Goal: Download file/media

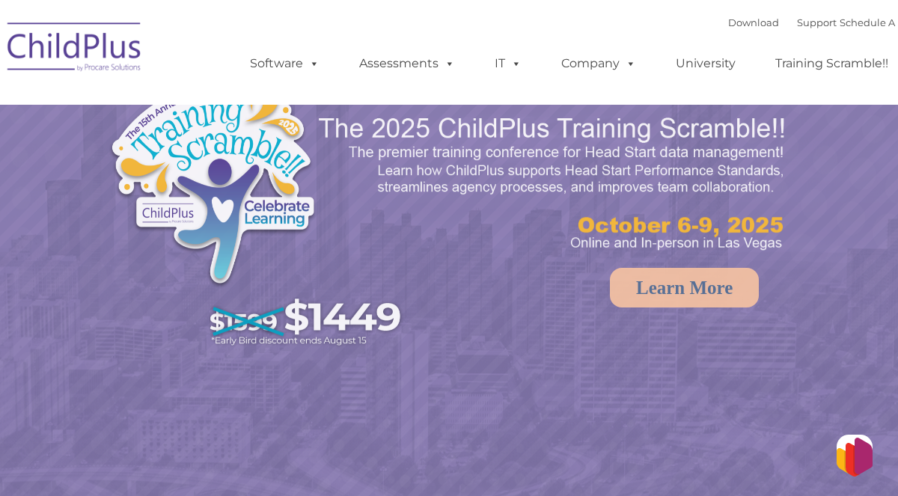
select select "MEDIUM"
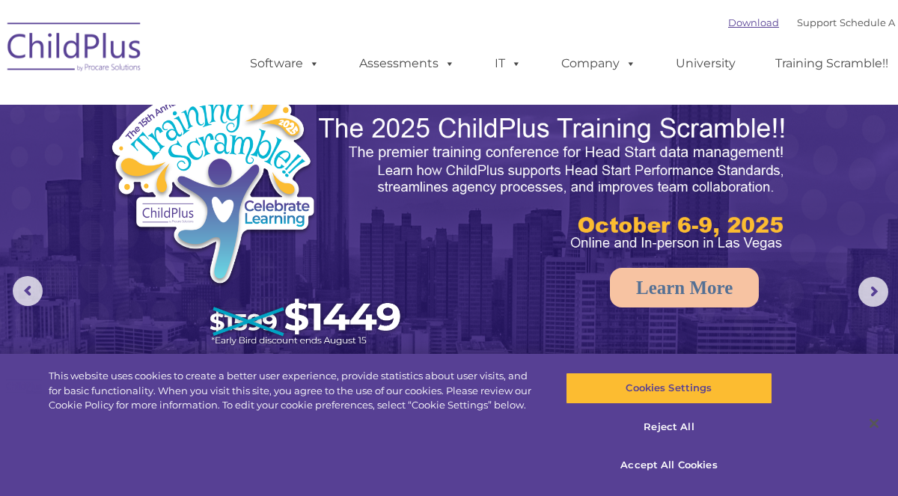
click at [730, 22] on link "Download" at bounding box center [753, 22] width 51 height 12
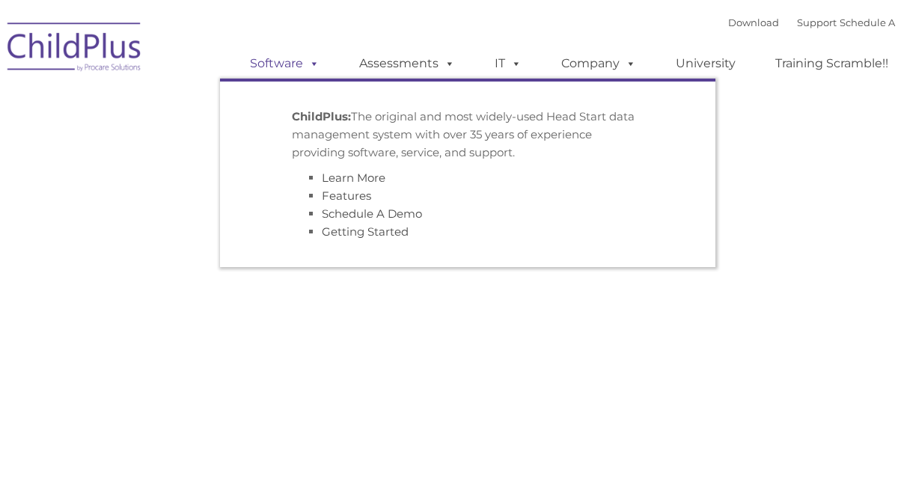
click at [287, 67] on link "Software" at bounding box center [285, 64] width 100 height 30
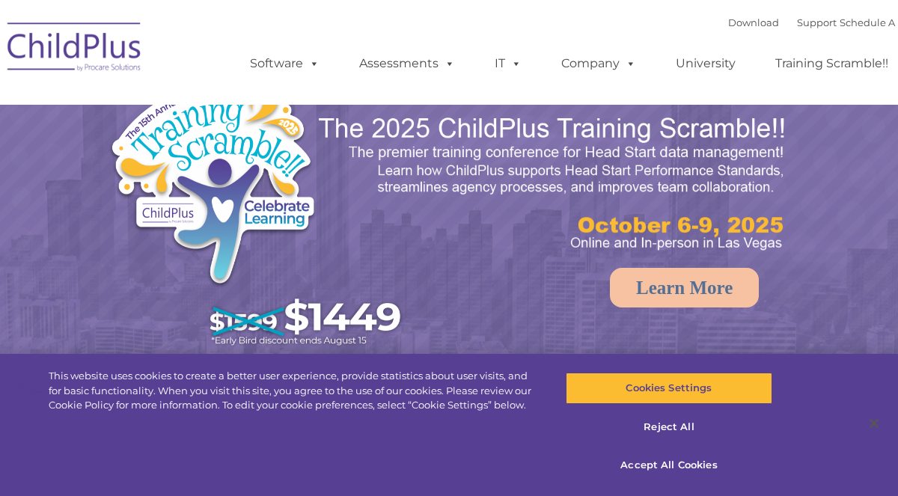
select select "MEDIUM"
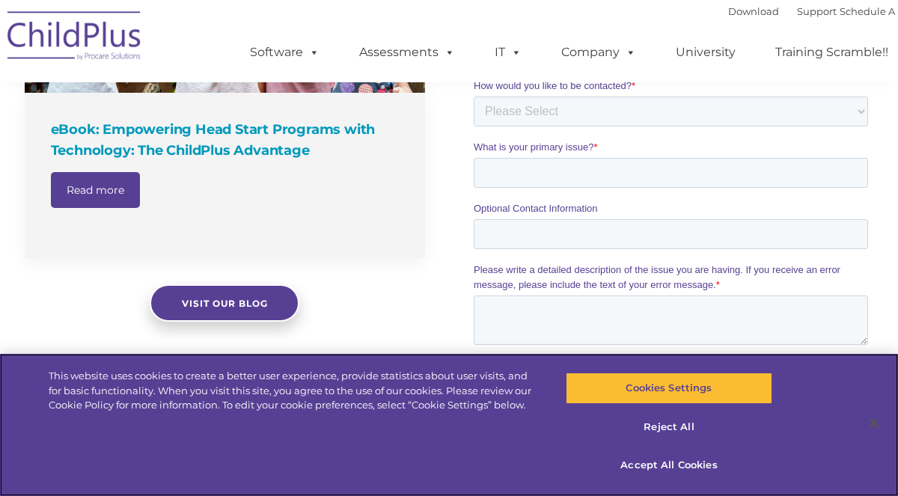
scroll to position [1310, 0]
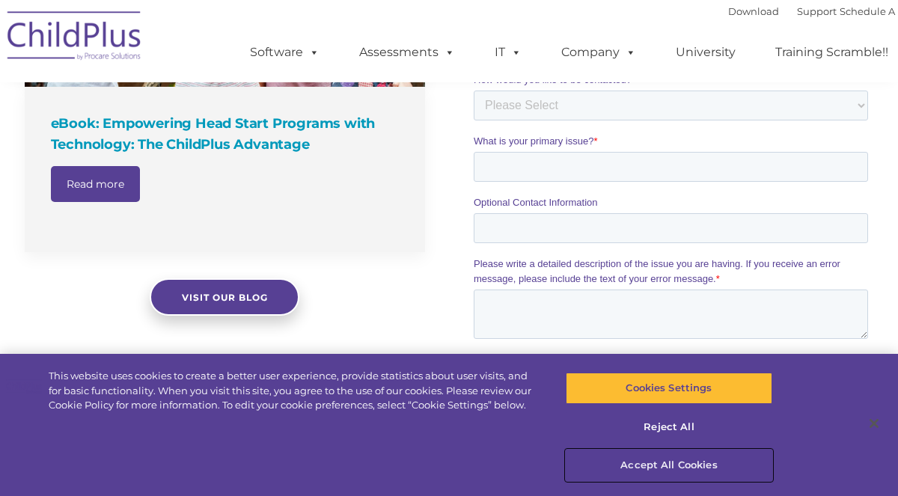
click at [706, 465] on button "Accept All Cookies" at bounding box center [669, 465] width 207 height 31
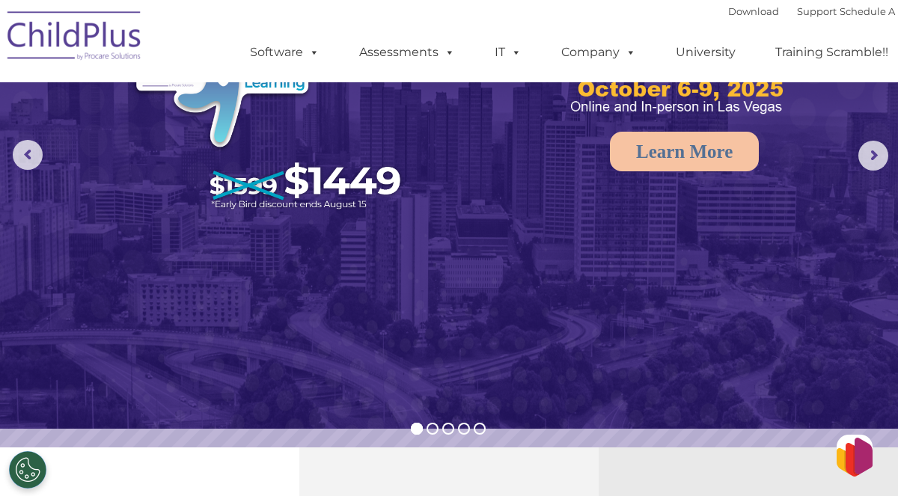
scroll to position [0, 0]
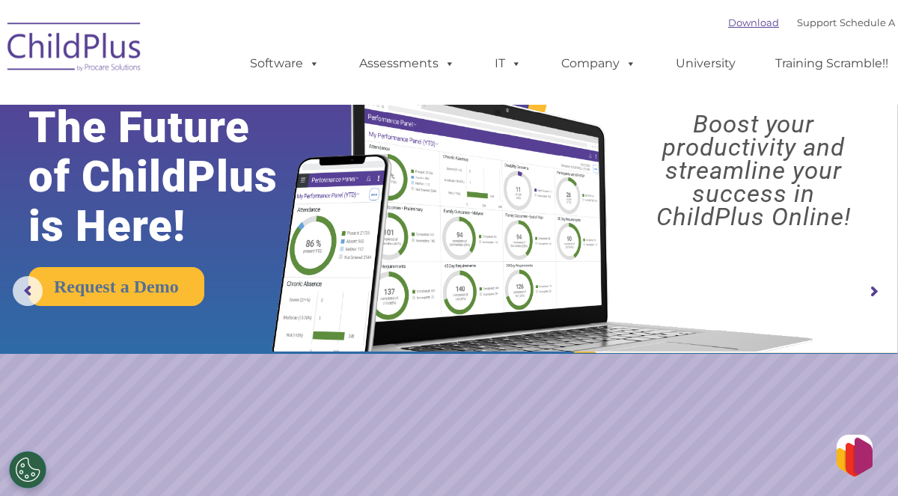
click at [728, 22] on link "Download" at bounding box center [753, 22] width 51 height 12
